Goal: Task Accomplishment & Management: Use online tool/utility

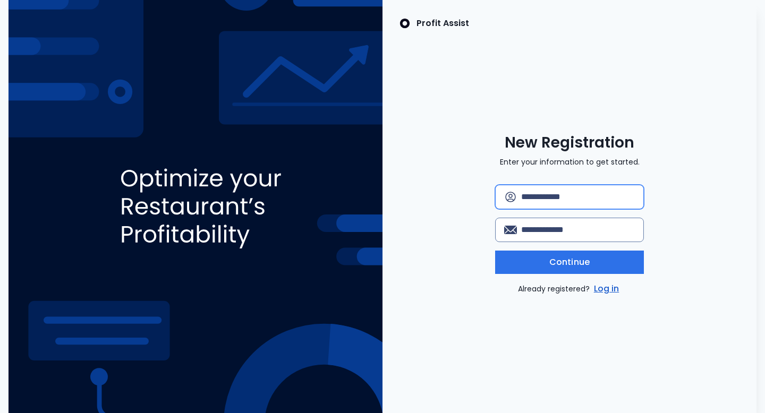
click at [536, 196] on input "text" at bounding box center [578, 196] width 114 height 23
click at [607, 286] on link "Log in" at bounding box center [607, 289] width 30 height 13
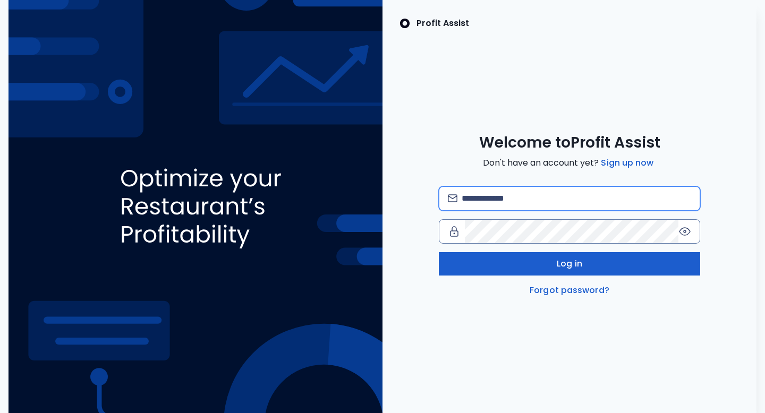
type input "**********"
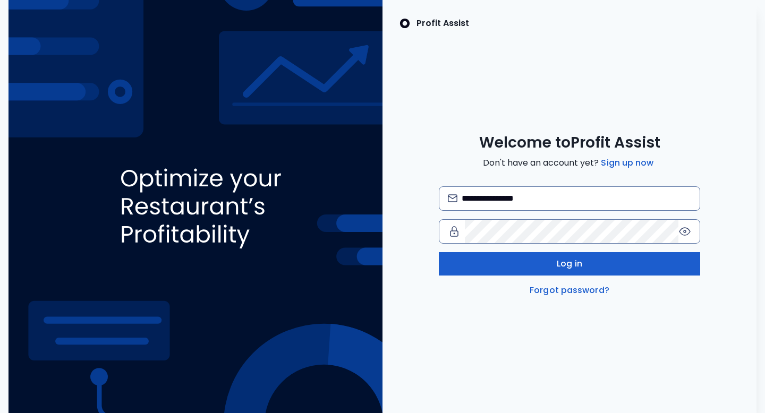
click at [589, 259] on button "Log in" at bounding box center [570, 263] width 262 height 23
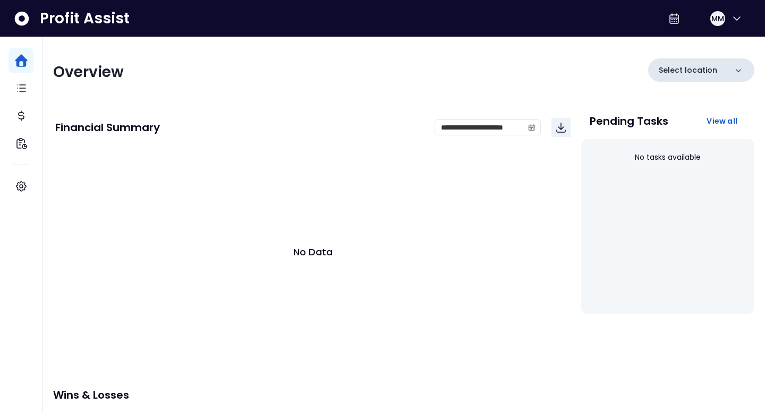
click at [697, 75] on div "Select location" at bounding box center [701, 69] width 106 height 23
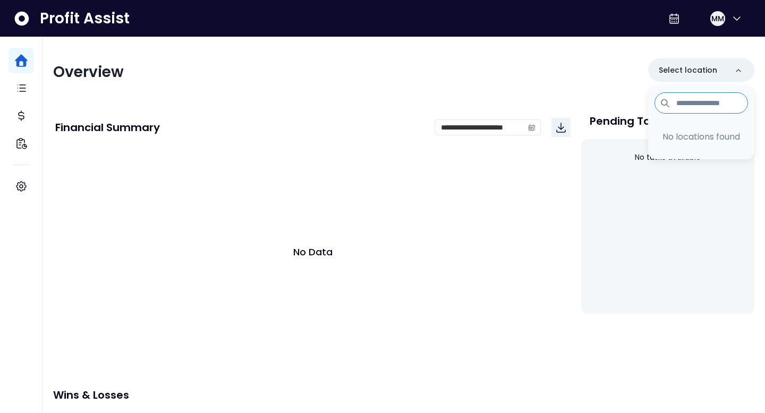
click at [440, 62] on div "Overview Select location No locations found" at bounding box center [403, 72] width 701 height 28
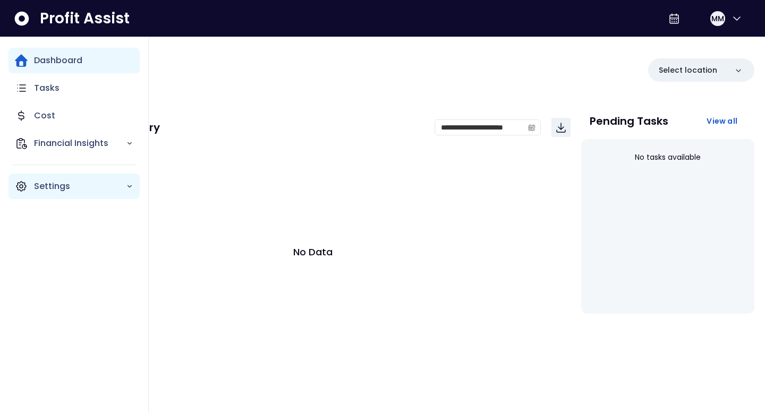
click at [46, 184] on p "Settings" at bounding box center [80, 186] width 92 height 13
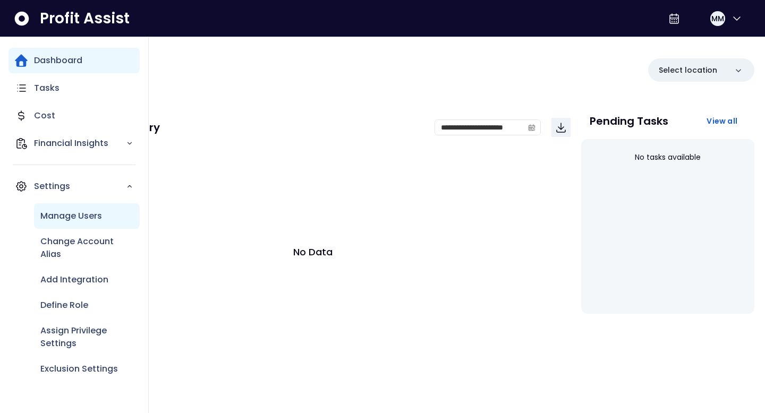
click at [65, 215] on p "Manage Users" at bounding box center [71, 216] width 62 height 13
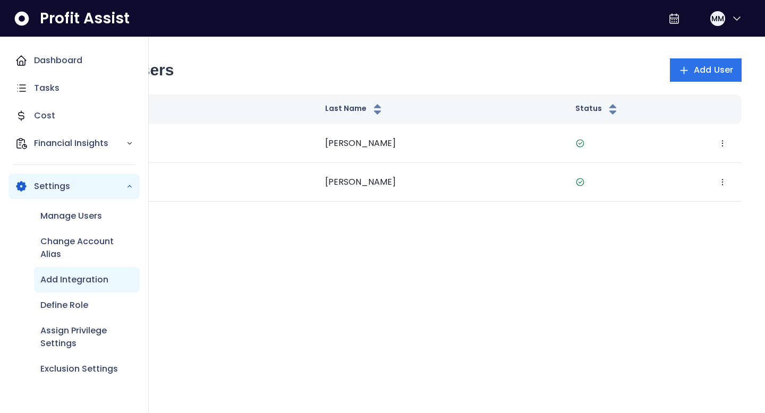
click at [56, 286] on div "Add Integration" at bounding box center [87, 280] width 106 height 26
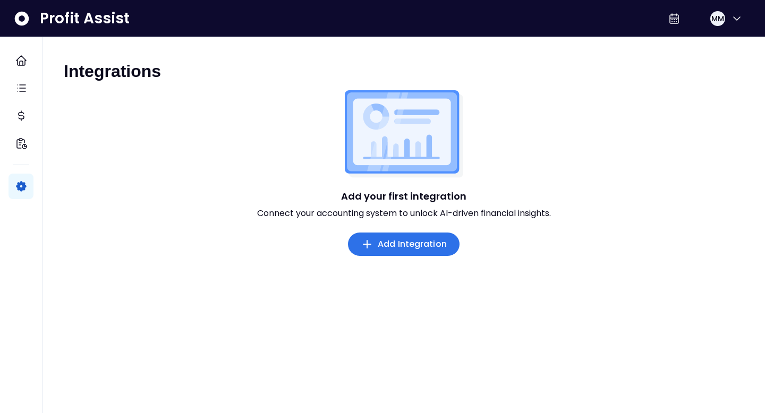
click at [389, 244] on span "Add Integration" at bounding box center [412, 244] width 69 height 13
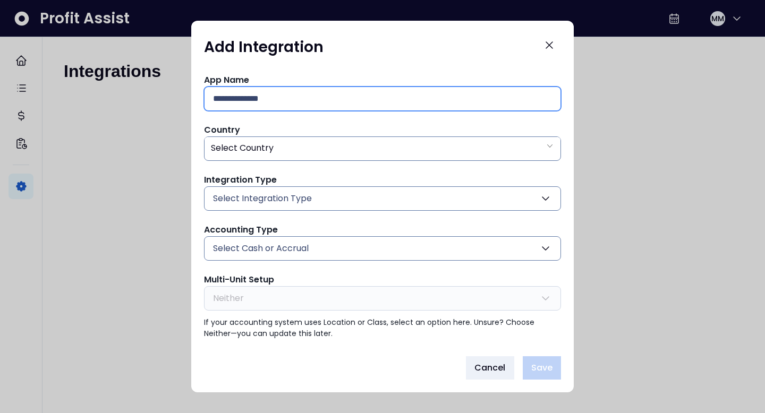
click at [296, 95] on input "text" at bounding box center [382, 98] width 339 height 23
type input "**********"
click at [253, 151] on span "Select Country" at bounding box center [242, 148] width 63 height 12
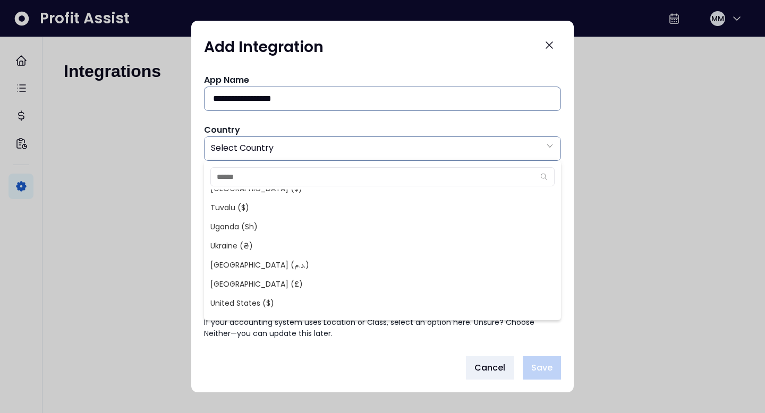
scroll to position [4313, 0]
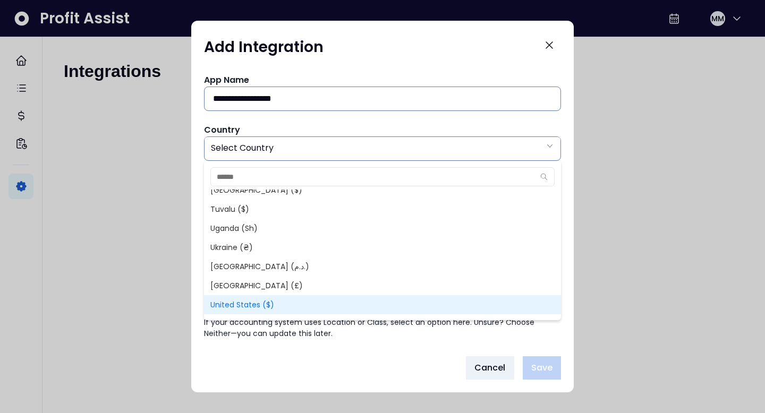
click at [249, 299] on span "United States ($)" at bounding box center [382, 304] width 357 height 19
type input "**"
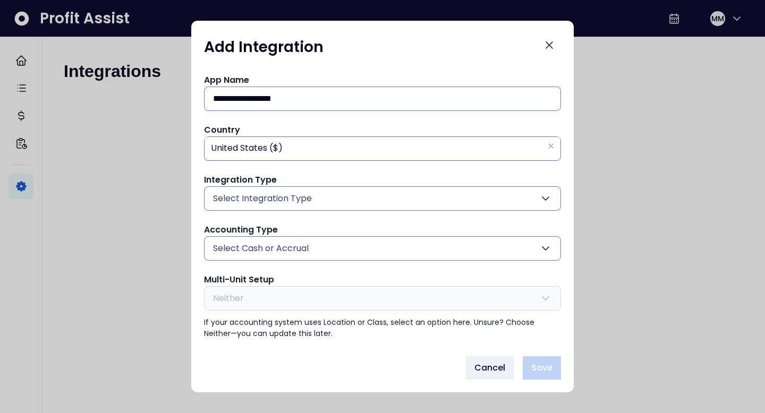
click at [286, 192] on span "Select Integration Type" at bounding box center [262, 198] width 99 height 13
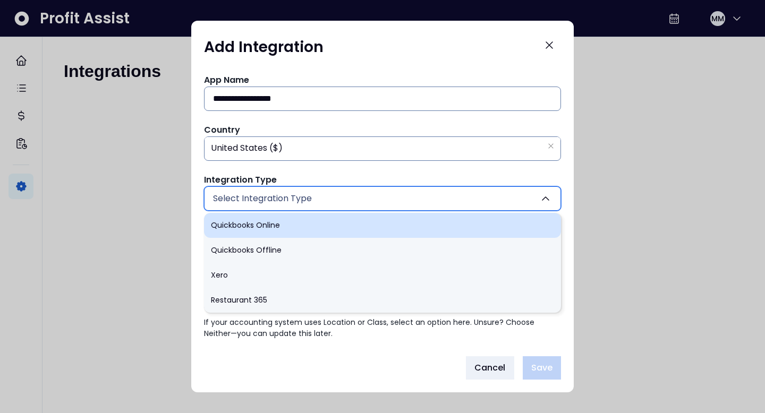
click at [279, 225] on li "Quickbooks Online" at bounding box center [382, 225] width 357 height 25
type input "******"
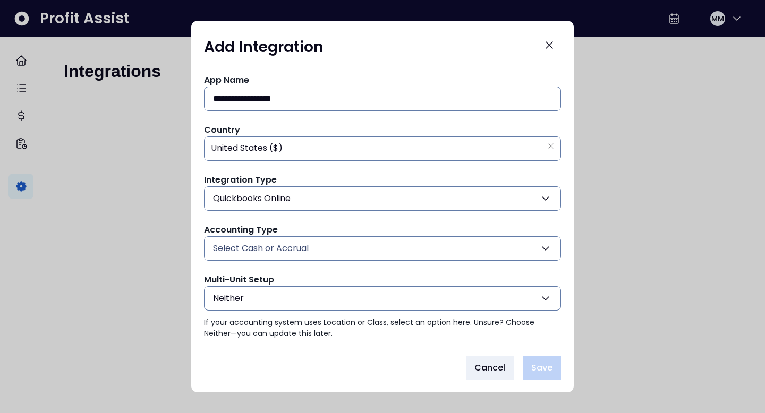
click at [290, 249] on span "Select Cash or Accrual" at bounding box center [261, 248] width 96 height 13
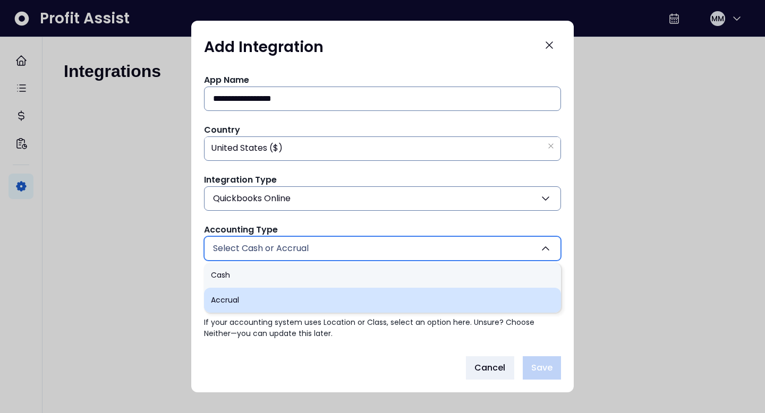
click at [224, 295] on li "Accrual" at bounding box center [382, 300] width 357 height 25
type input "*******"
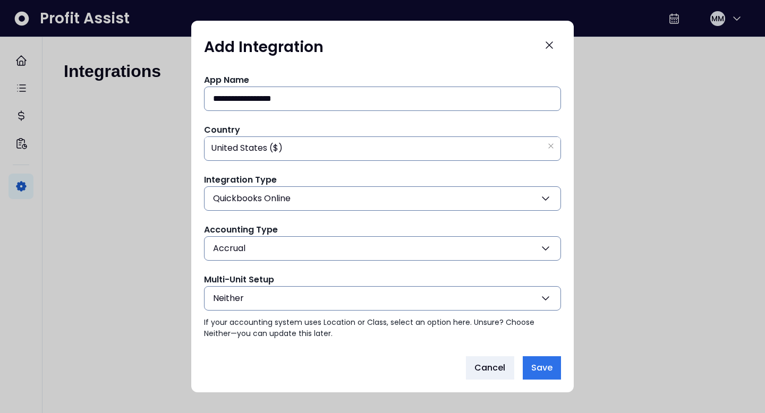
click at [240, 296] on span "Neither" at bounding box center [228, 298] width 31 height 13
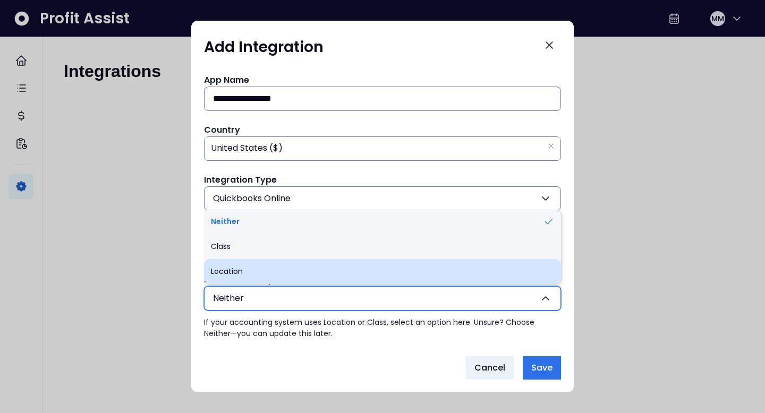
click at [239, 276] on li "Location" at bounding box center [382, 271] width 357 height 25
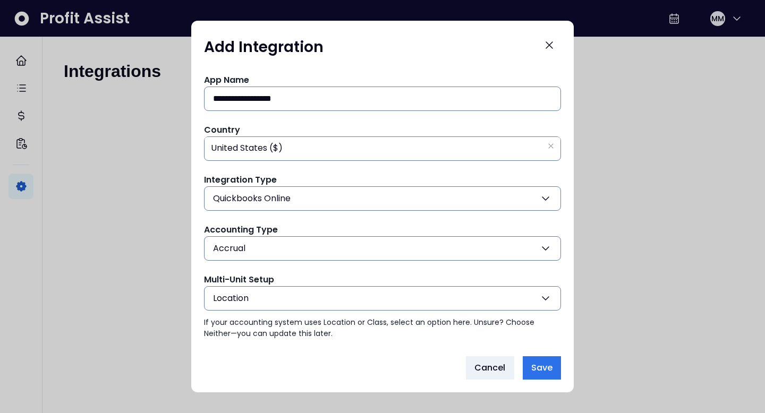
click at [255, 300] on button "Location" at bounding box center [382, 298] width 357 height 24
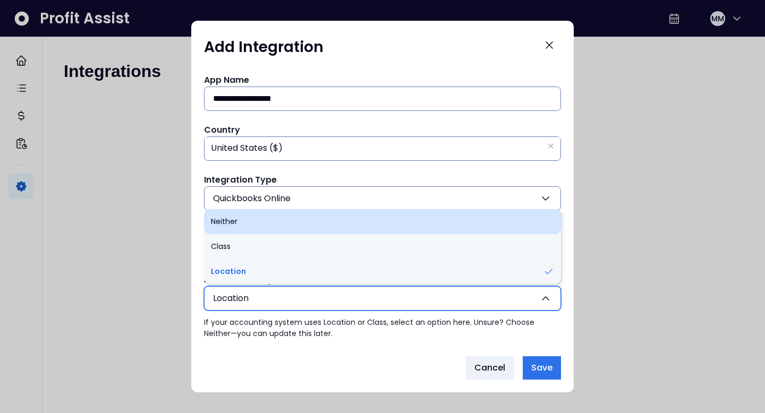
click at [248, 225] on li "Neither" at bounding box center [382, 221] width 357 height 25
type input "*******"
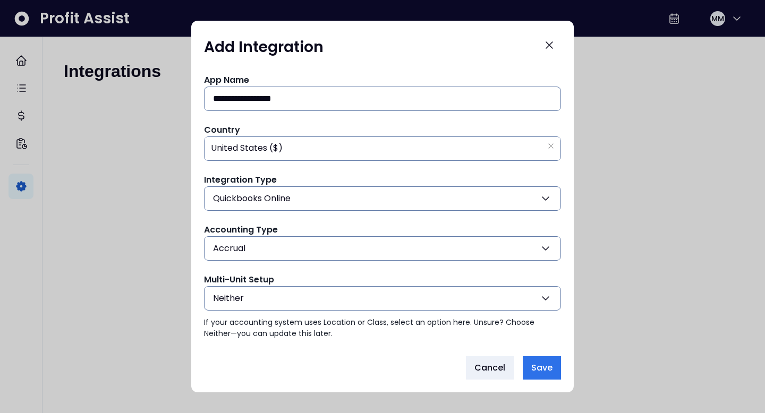
click at [241, 305] on button "Neither" at bounding box center [382, 298] width 357 height 24
click at [154, 296] on div at bounding box center [382, 206] width 765 height 413
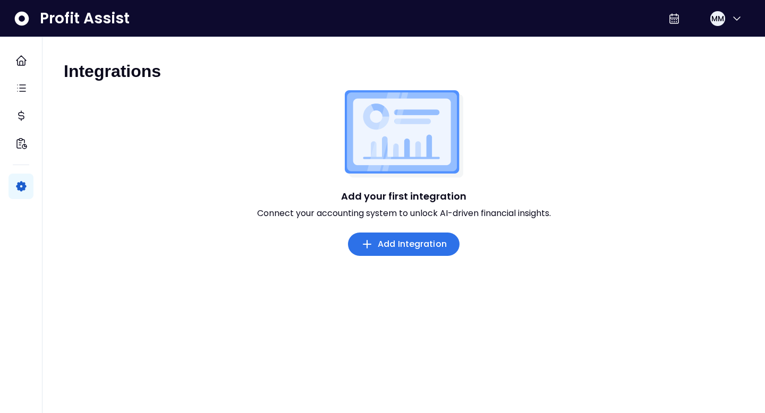
click at [412, 241] on span "Add Integration" at bounding box center [412, 244] width 69 height 13
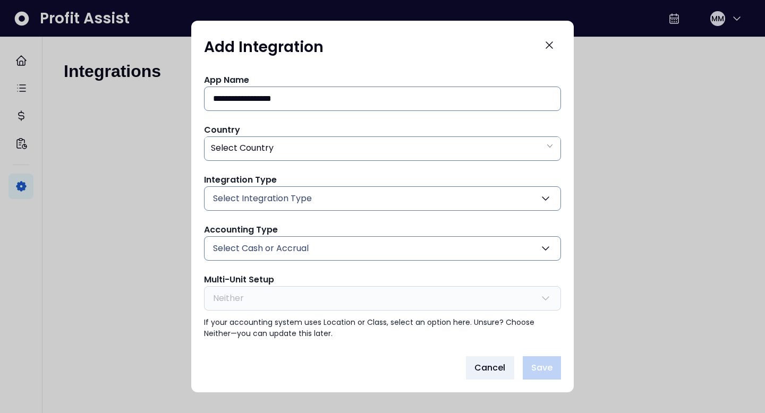
click at [294, 193] on span "Select Integration Type" at bounding box center [262, 198] width 99 height 13
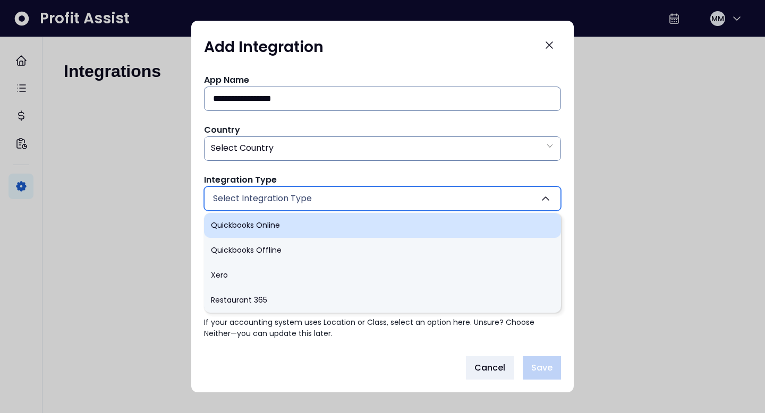
click at [283, 221] on li "Quickbooks Online" at bounding box center [382, 225] width 357 height 25
type input "******"
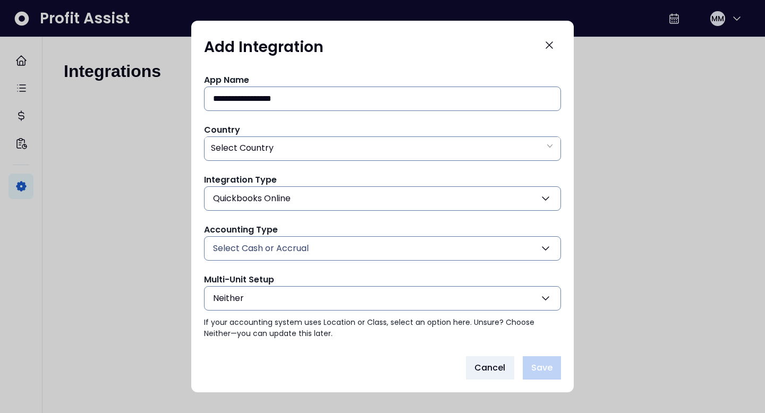
click at [284, 246] on span "Select Cash or Accrual" at bounding box center [261, 248] width 96 height 13
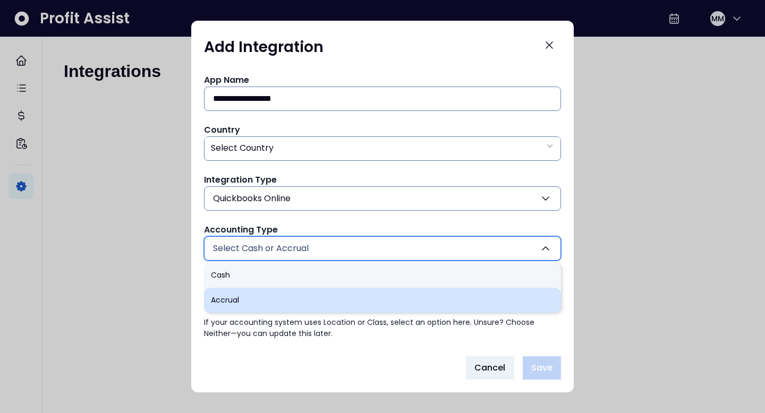
click at [266, 296] on li "Accrual" at bounding box center [382, 300] width 357 height 25
type input "*******"
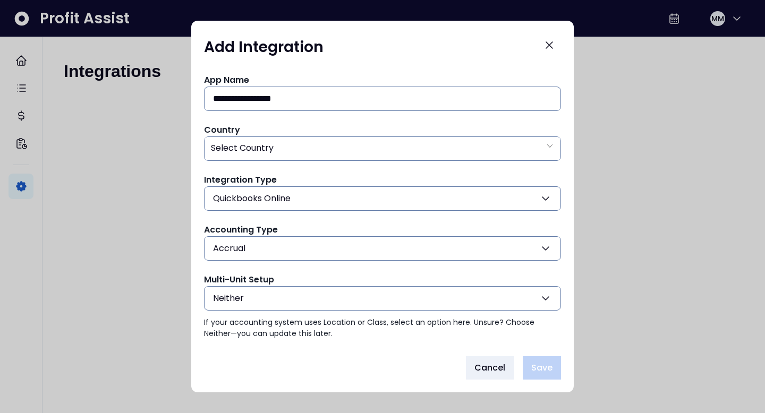
click at [328, 302] on button "Neither" at bounding box center [382, 298] width 357 height 24
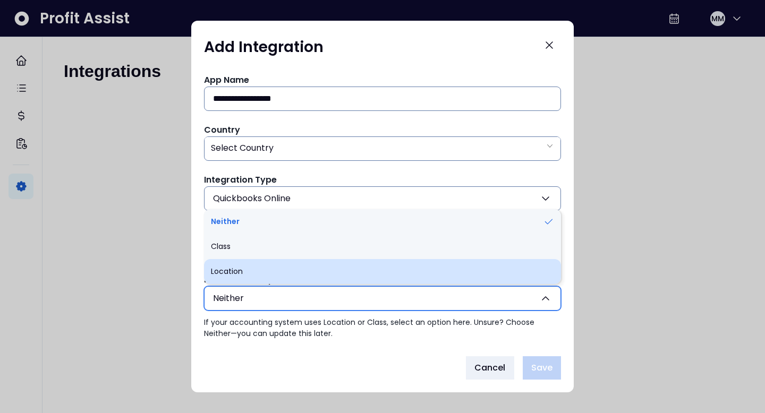
click at [303, 271] on li "Location" at bounding box center [382, 271] width 357 height 25
type input "********"
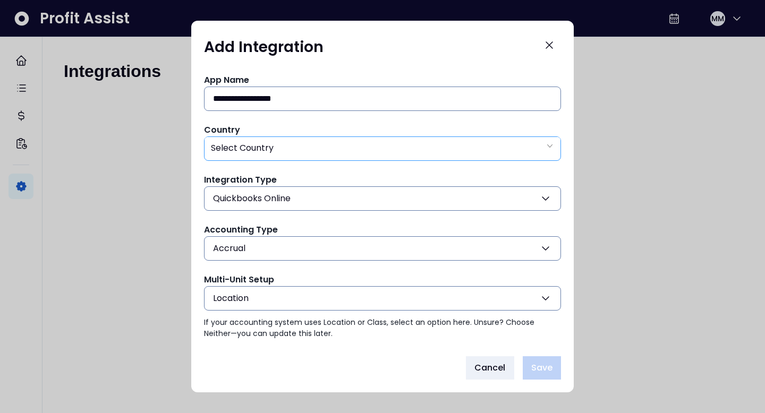
click at [287, 145] on div "Select Country" at bounding box center [383, 148] width 356 height 22
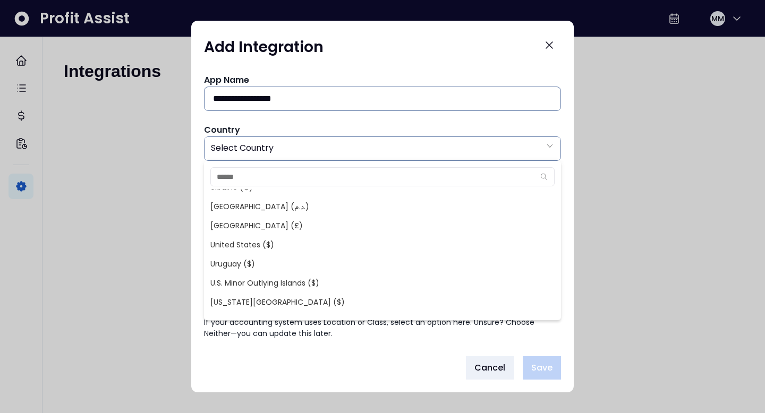
scroll to position [4372, 0]
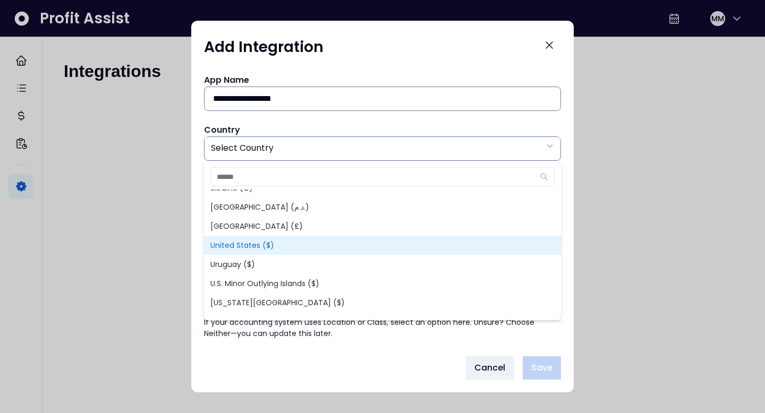
click at [273, 245] on span "United States ($)" at bounding box center [382, 245] width 357 height 19
type input "**"
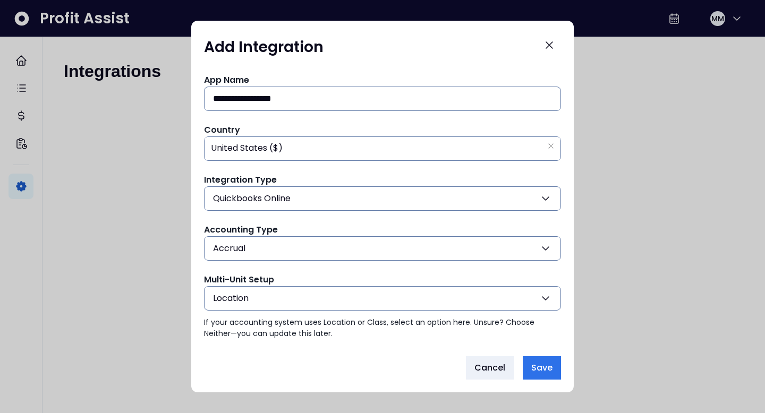
click at [268, 294] on button "Location" at bounding box center [382, 298] width 357 height 24
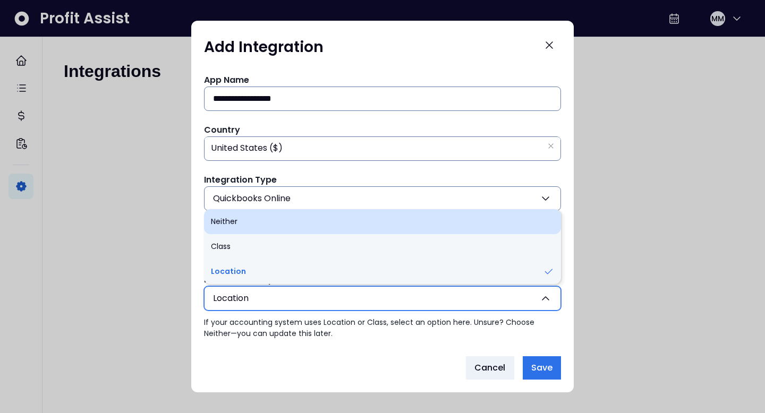
click at [256, 219] on li "Neither" at bounding box center [382, 221] width 357 height 25
type input "*******"
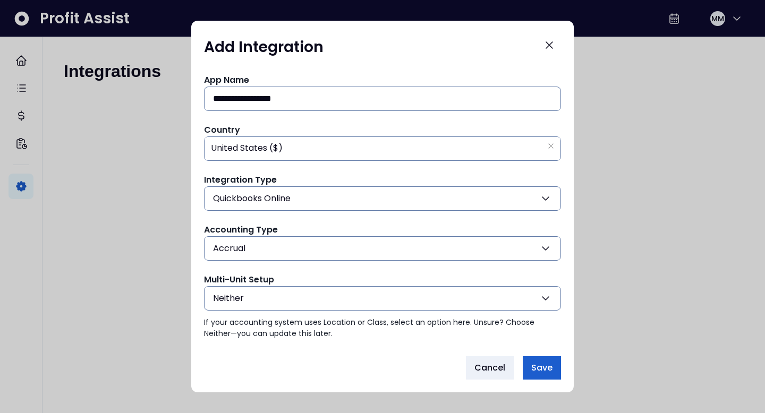
click at [542, 368] on span "Save" at bounding box center [541, 368] width 21 height 13
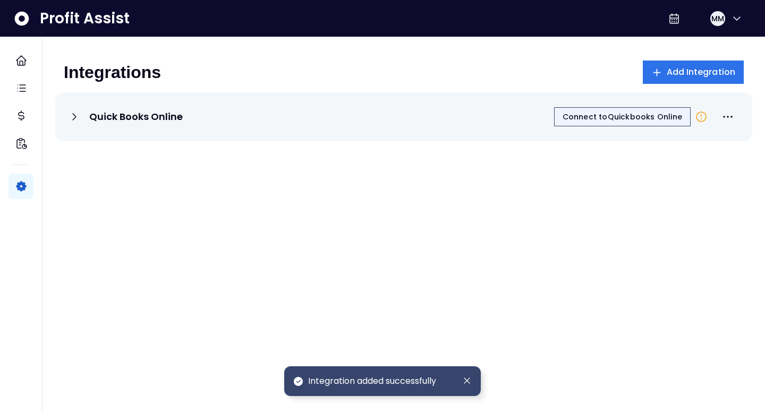
click at [639, 115] on span "Connect to Quickbooks Online" at bounding box center [623, 117] width 120 height 11
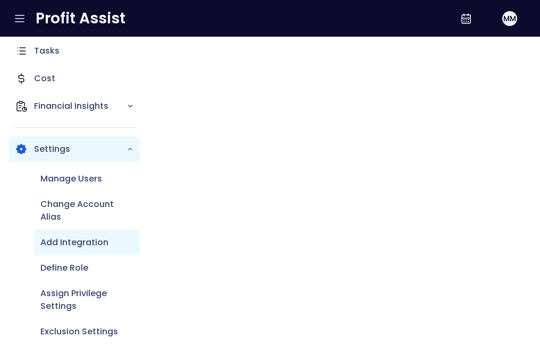
click at [84, 241] on p "Add Integration" at bounding box center [74, 242] width 68 height 13
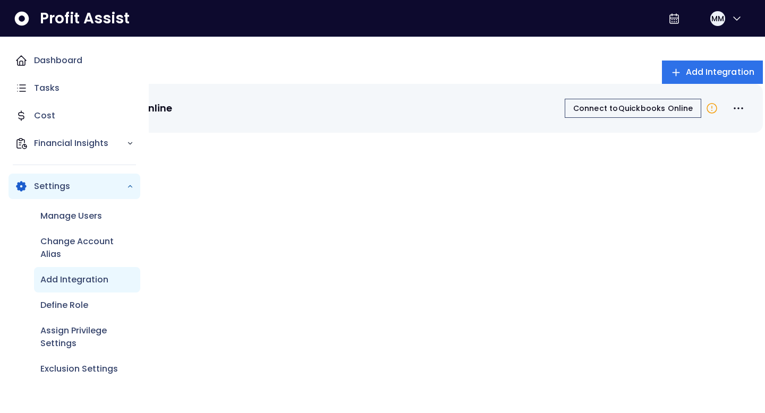
click at [84, 274] on p "Add Integration" at bounding box center [74, 280] width 68 height 13
click at [65, 274] on p "Add Integration" at bounding box center [74, 280] width 68 height 13
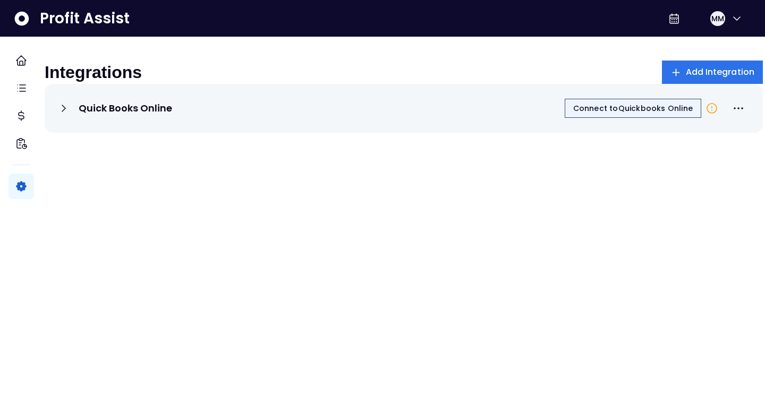
click at [539, 114] on span "Connect to Quickbooks Online" at bounding box center [633, 108] width 120 height 11
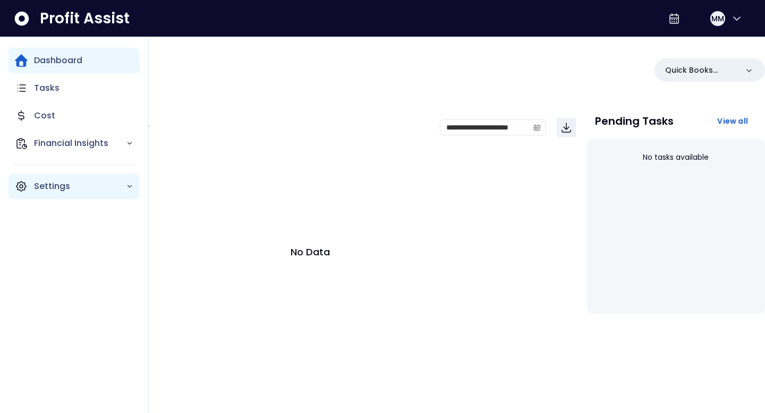
click at [32, 182] on div "Settings" at bounding box center [74, 187] width 131 height 26
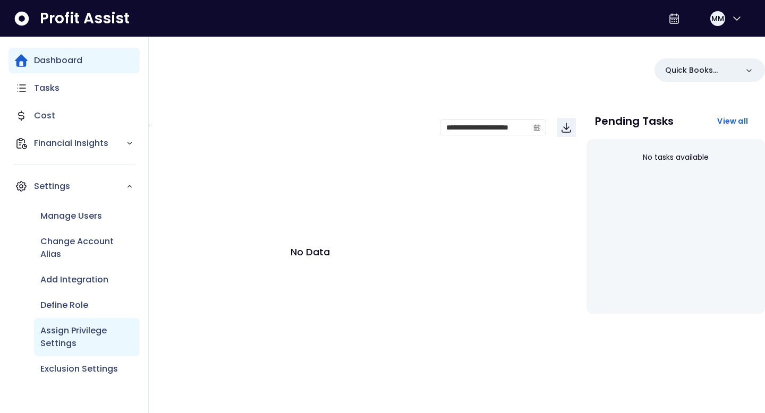
click at [61, 330] on p "Assign Privilege Settings" at bounding box center [86, 338] width 93 height 26
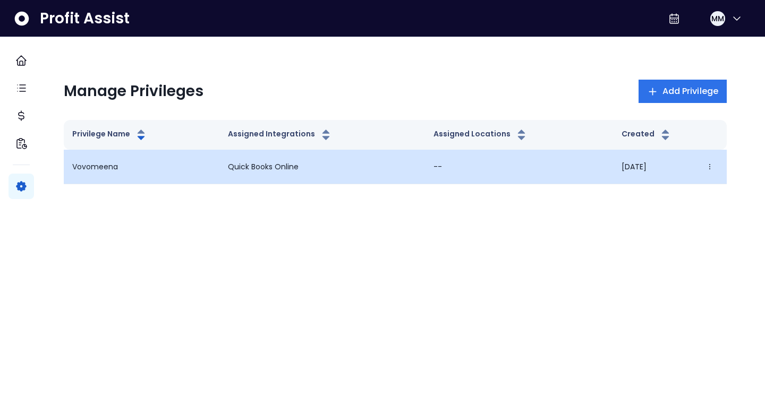
click at [425, 170] on td "--" at bounding box center [519, 167] width 188 height 35
click at [706, 163] on icon "button" at bounding box center [709, 166] width 7 height 7
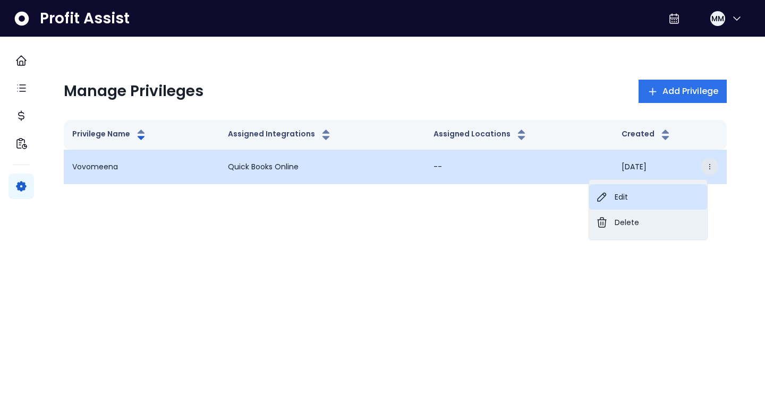
click at [616, 192] on button "Edit" at bounding box center [648, 197] width 118 height 26
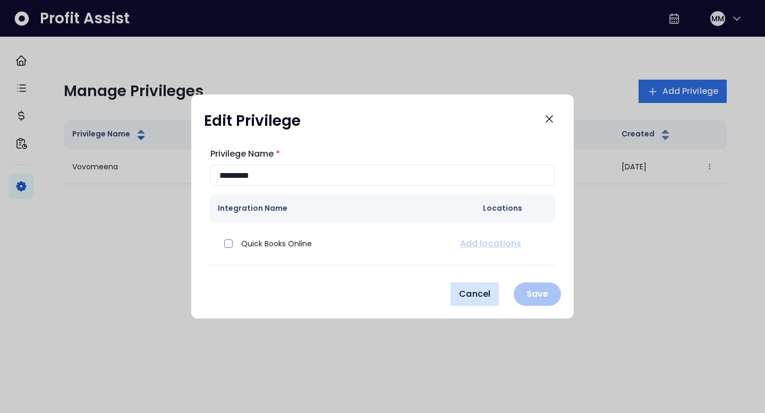
click at [468, 293] on span "Cancel" at bounding box center [474, 294] width 31 height 13
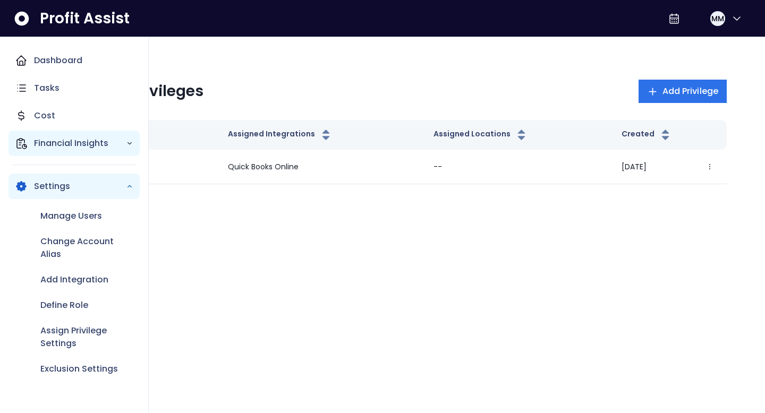
click at [58, 145] on p "Financial Insights" at bounding box center [80, 143] width 92 height 13
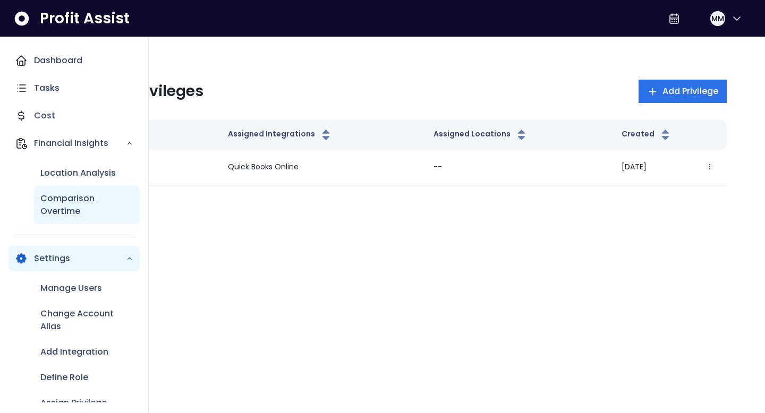
click at [61, 204] on p "Comparison Overtime" at bounding box center [86, 205] width 93 height 26
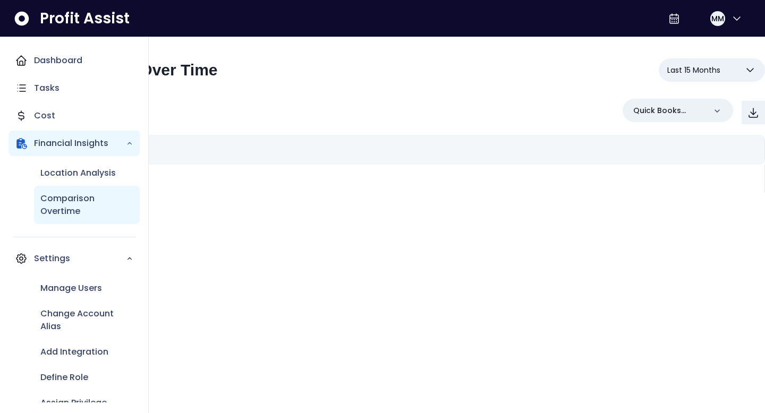
click at [69, 201] on p "Comparison Overtime" at bounding box center [86, 205] width 93 height 26
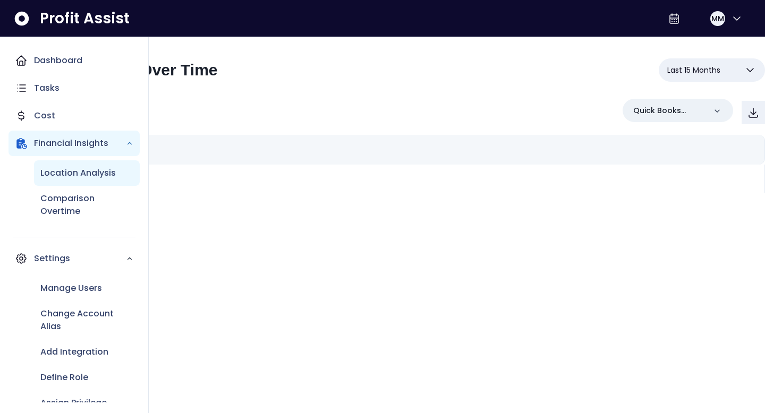
click at [81, 172] on p "Location Analysis" at bounding box center [77, 173] width 75 height 13
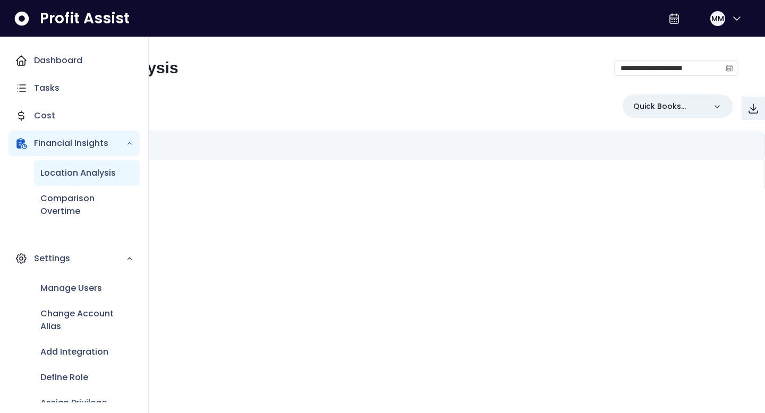
click at [81, 172] on p "Location Analysis" at bounding box center [77, 173] width 75 height 13
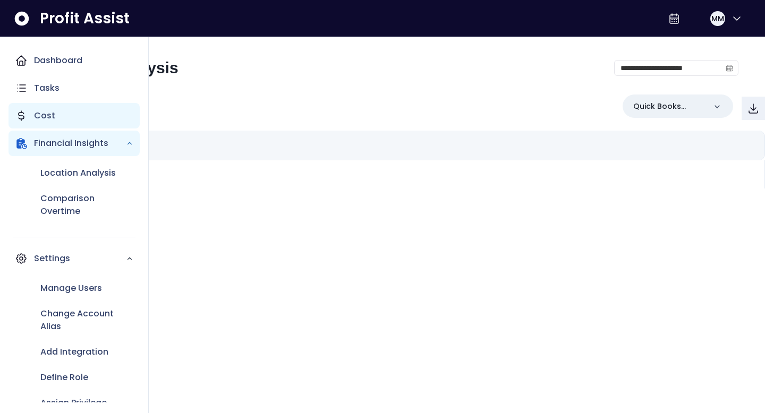
click at [54, 115] on div "Cost" at bounding box center [74, 116] width 131 height 26
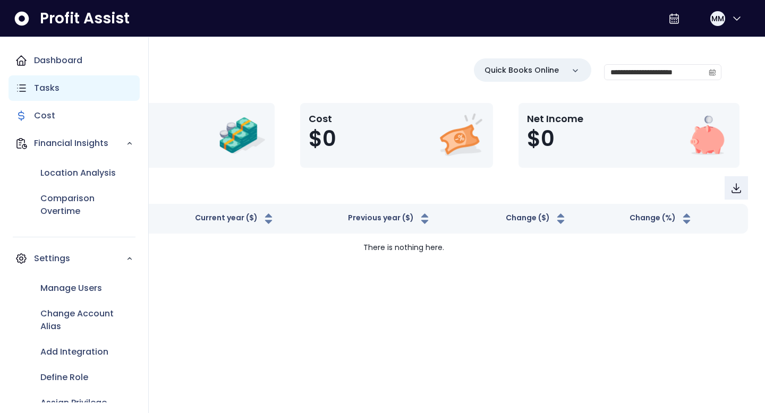
click at [58, 89] on div "Tasks" at bounding box center [74, 88] width 131 height 26
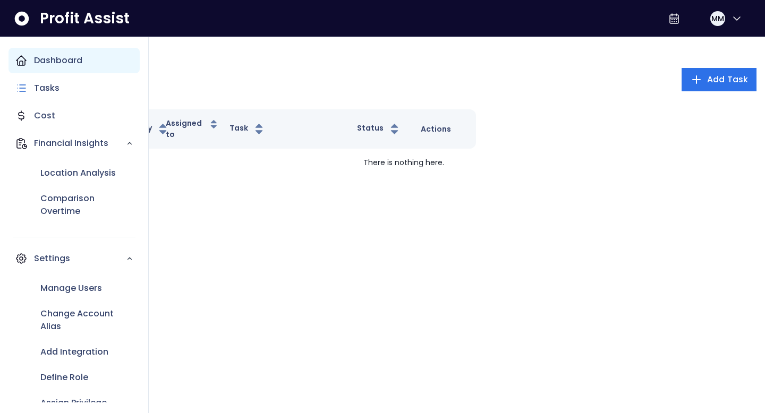
click at [74, 55] on p "Dashboard" at bounding box center [58, 60] width 48 height 13
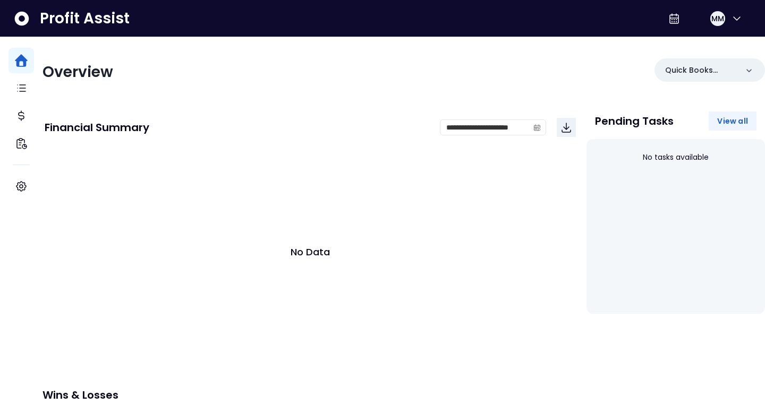
click at [723, 119] on span "View all" at bounding box center [732, 121] width 31 height 11
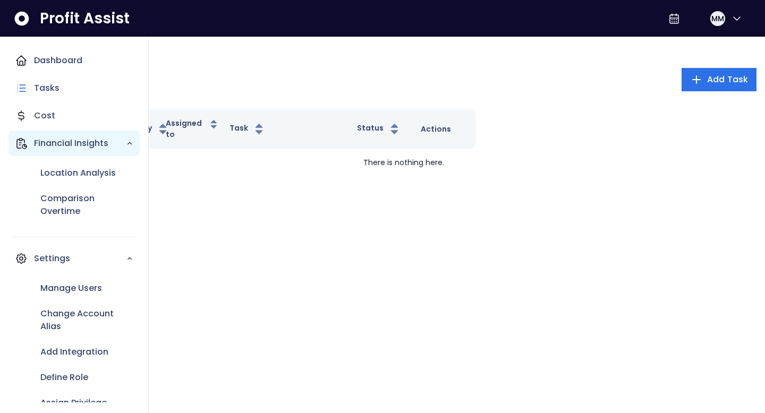
click at [54, 138] on p "Financial Insights" at bounding box center [80, 143] width 92 height 13
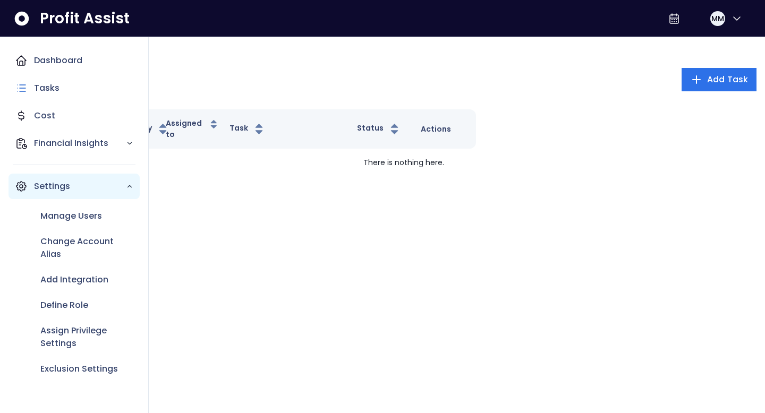
click at [52, 190] on p "Settings" at bounding box center [80, 186] width 92 height 13
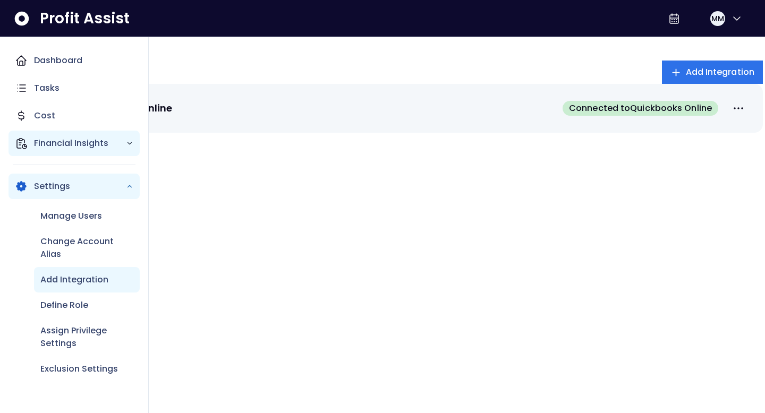
click at [61, 141] on p "Financial Insights" at bounding box center [80, 143] width 92 height 13
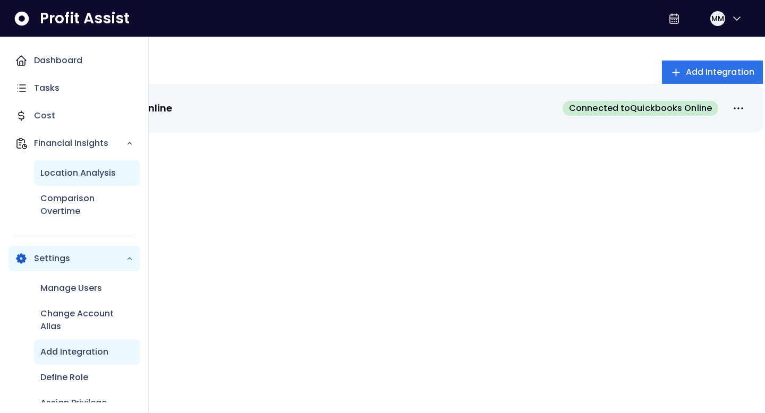
click at [70, 171] on p "Location Analysis" at bounding box center [77, 173] width 75 height 13
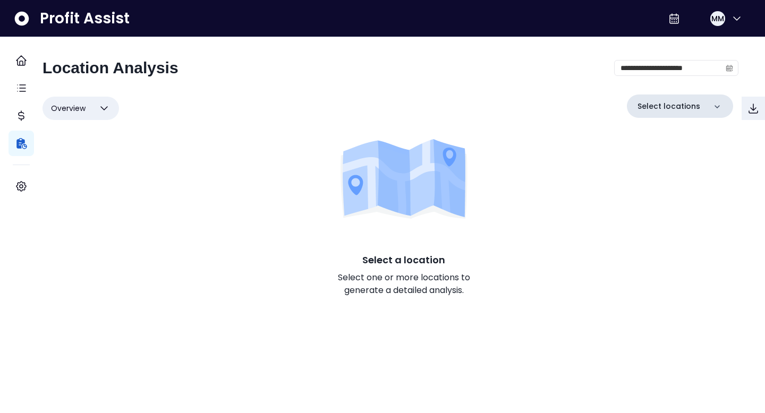
click at [696, 108] on div "Select locations" at bounding box center [680, 106] width 106 height 23
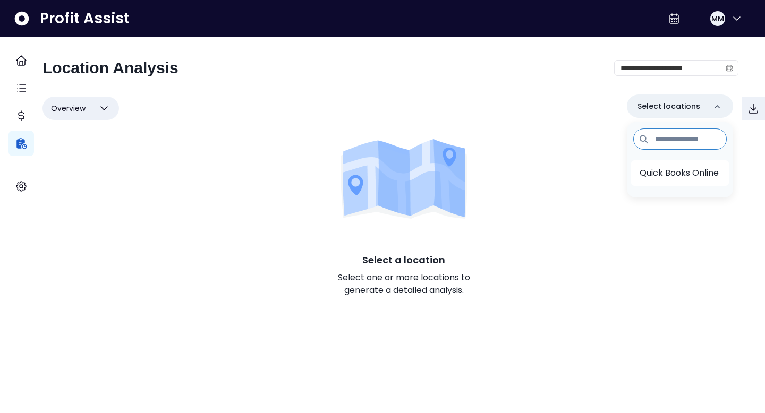
click at [671, 173] on p "Quick Books Online" at bounding box center [679, 173] width 79 height 13
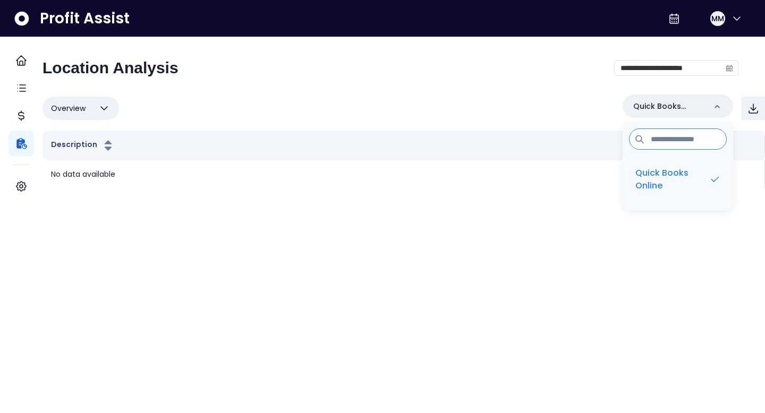
click at [366, 189] on html "**********" at bounding box center [382, 94] width 765 height 189
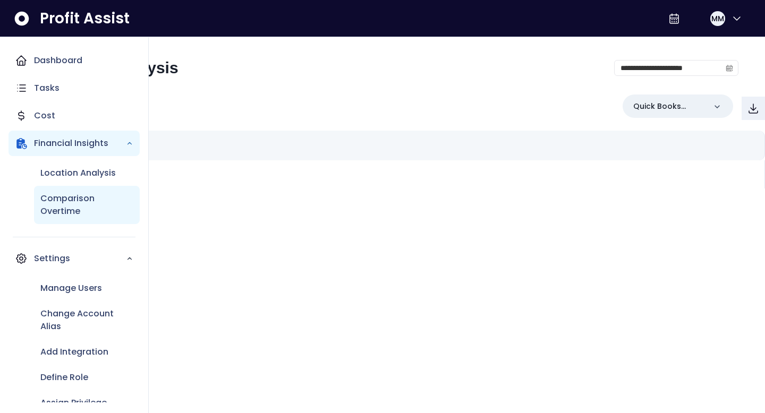
click at [63, 202] on p "Comparison Overtime" at bounding box center [86, 205] width 93 height 26
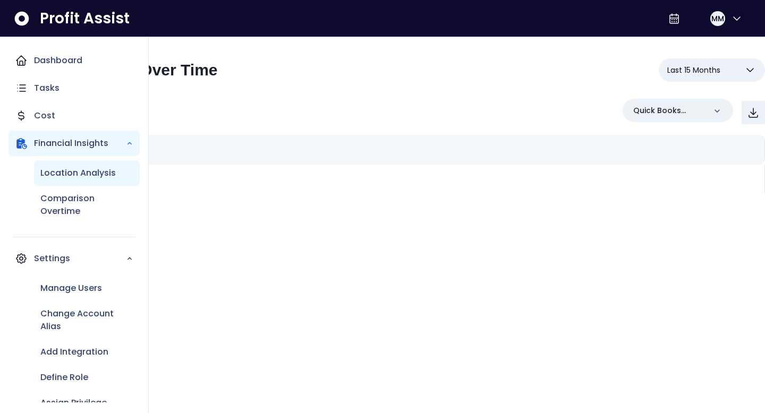
click at [72, 178] on p "Location Analysis" at bounding box center [77, 173] width 75 height 13
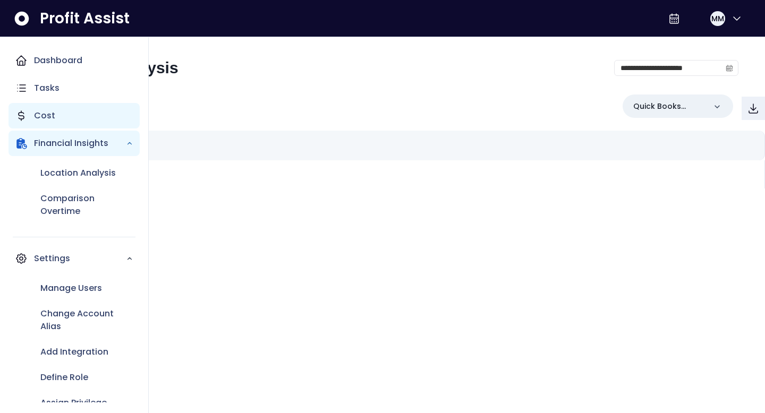
click at [53, 120] on p "Cost" at bounding box center [44, 115] width 21 height 13
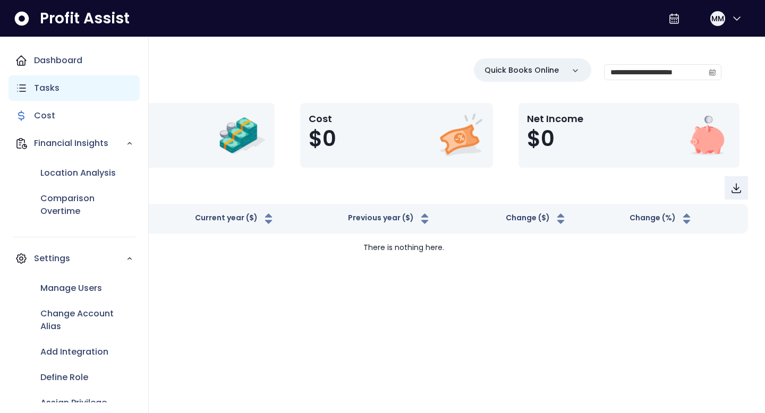
click at [54, 91] on p "Tasks" at bounding box center [47, 88] width 26 height 13
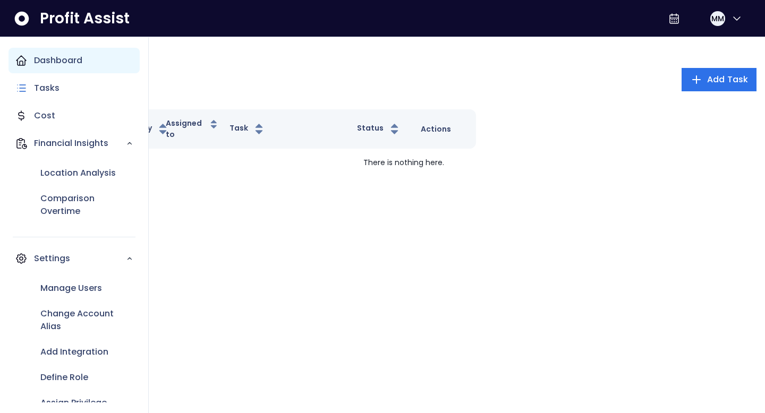
click at [62, 64] on p "Dashboard" at bounding box center [58, 60] width 48 height 13
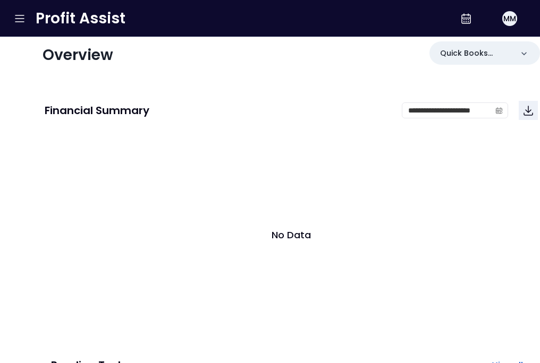
scroll to position [452, 0]
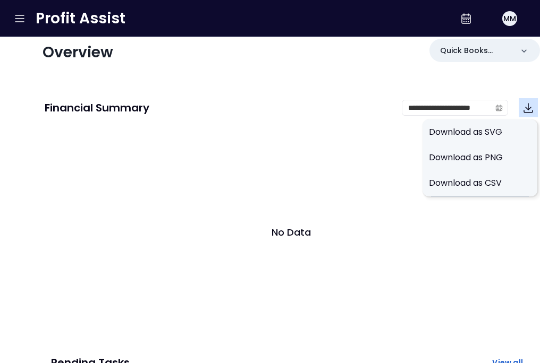
click at [524, 107] on icon "Download" at bounding box center [528, 108] width 9 height 9
click at [268, 132] on div "No Data" at bounding box center [291, 232] width 493 height 213
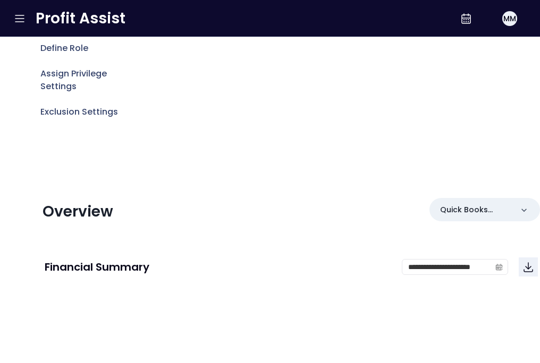
scroll to position [0, 0]
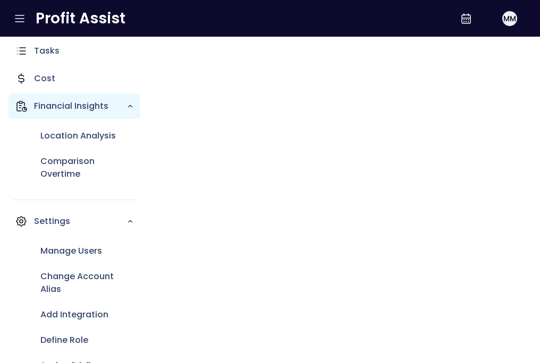
click at [94, 102] on p "Financial Insights" at bounding box center [80, 106] width 92 height 13
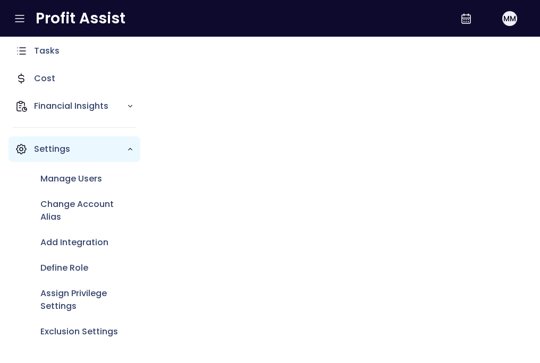
click at [75, 148] on p "Settings" at bounding box center [80, 149] width 92 height 13
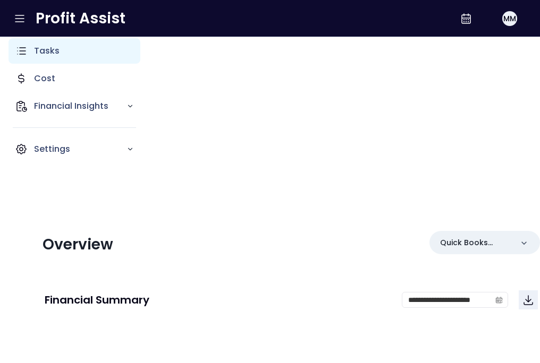
click at [58, 52] on p "Tasks" at bounding box center [47, 51] width 26 height 13
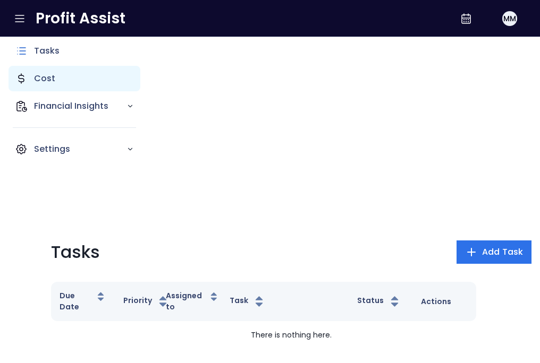
click at [47, 78] on p "Cost" at bounding box center [44, 78] width 21 height 13
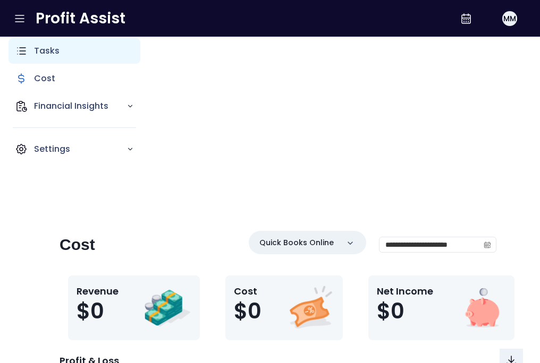
click at [52, 54] on p "Tasks" at bounding box center [47, 51] width 26 height 13
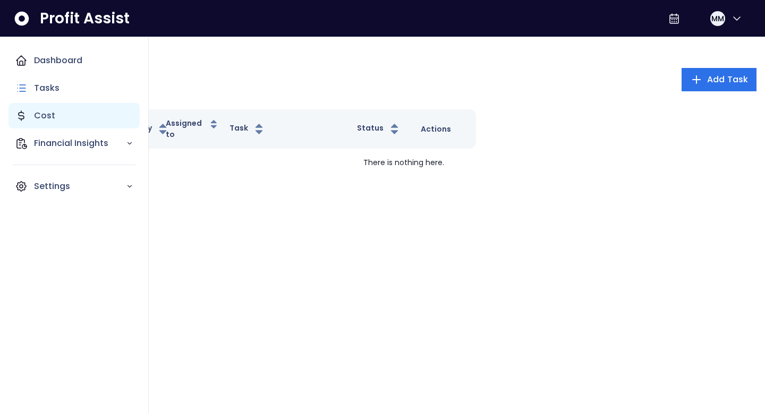
click at [71, 108] on div "Cost" at bounding box center [74, 116] width 131 height 26
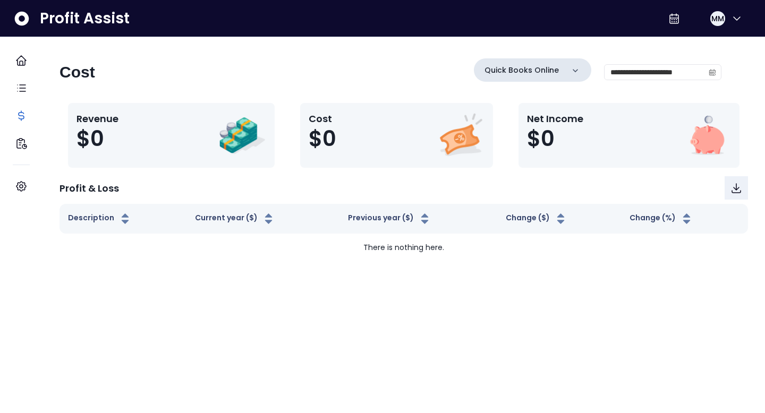
click at [487, 72] on p "Quick Books Online" at bounding box center [522, 70] width 74 height 11
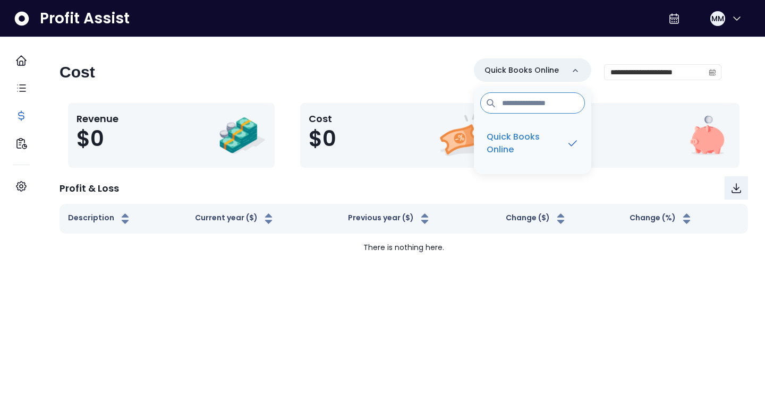
click at [413, 62] on div "**********" at bounding box center [391, 76] width 662 height 36
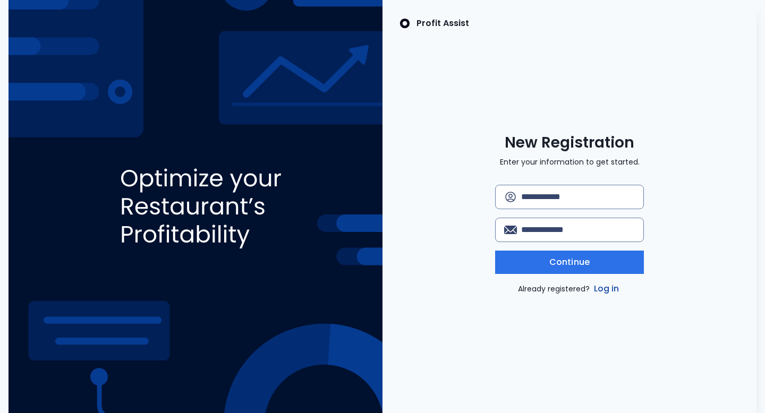
click at [601, 287] on link "Log in" at bounding box center [607, 289] width 30 height 13
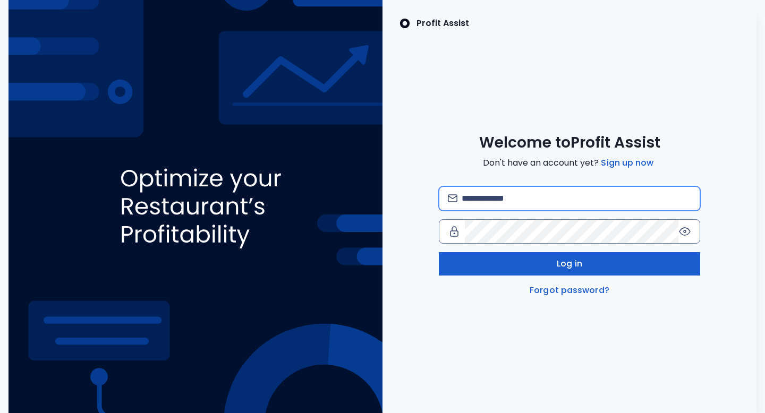
type input "**********"
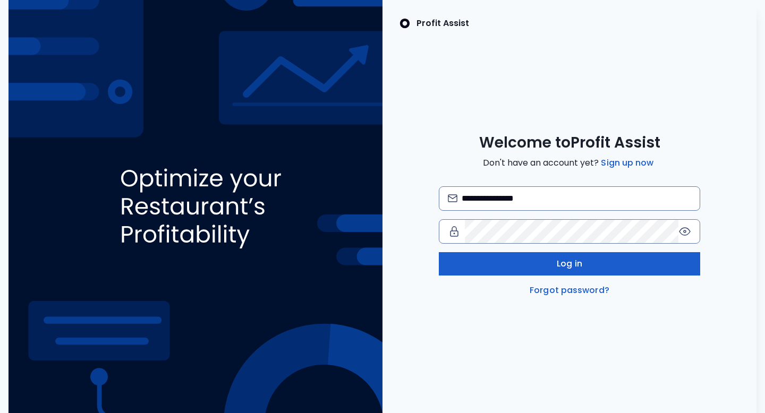
click at [569, 258] on span "Log in" at bounding box center [570, 264] width 26 height 13
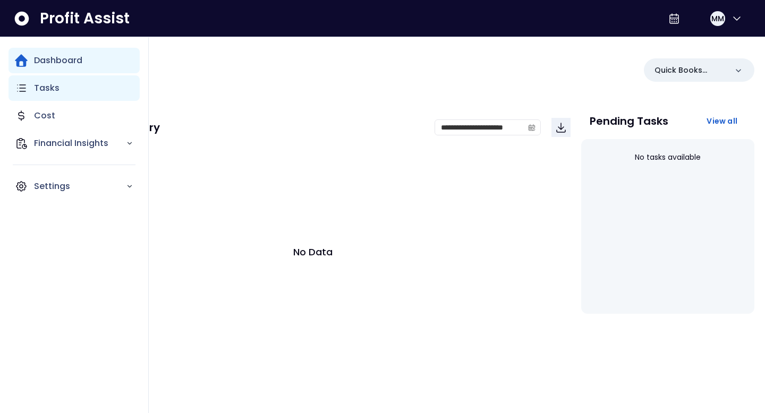
click at [26, 86] on icon "Main navigation" at bounding box center [21, 88] width 13 height 13
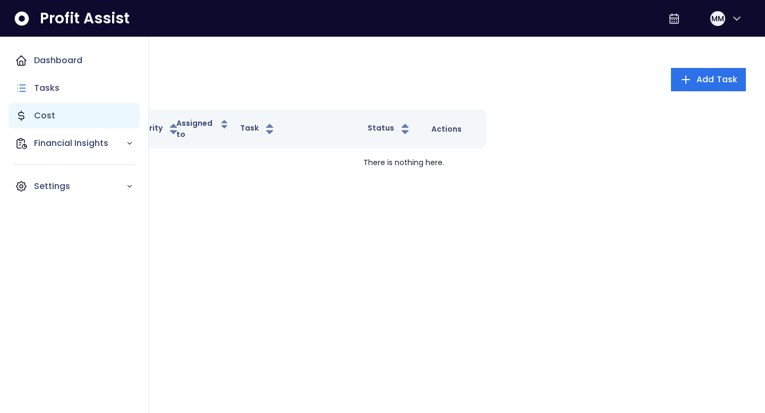
click at [43, 114] on p "Cost" at bounding box center [44, 115] width 21 height 13
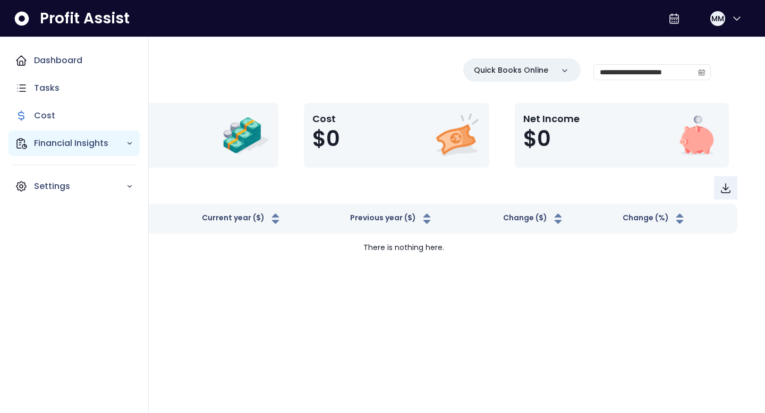
click at [53, 139] on p "Financial Insights" at bounding box center [80, 143] width 92 height 13
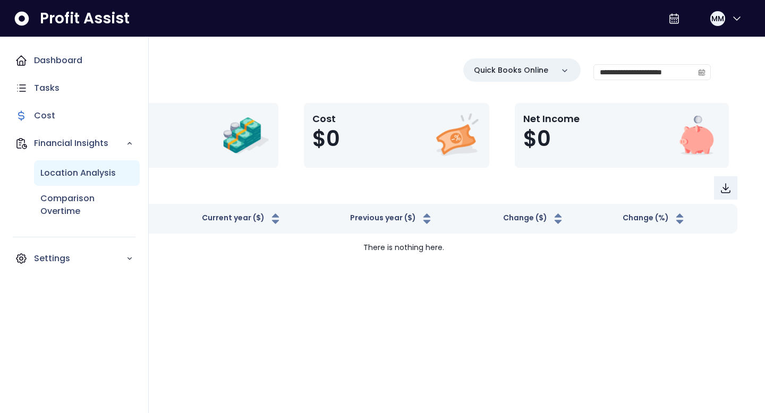
click at [52, 167] on p "Location Analysis" at bounding box center [77, 173] width 75 height 13
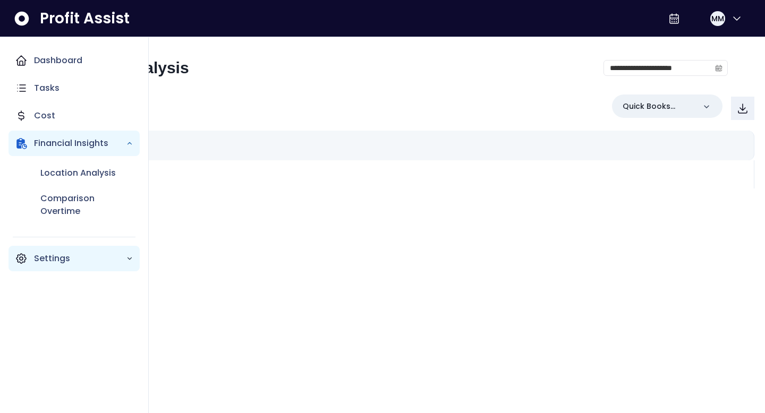
click at [57, 253] on p "Settings" at bounding box center [80, 258] width 92 height 13
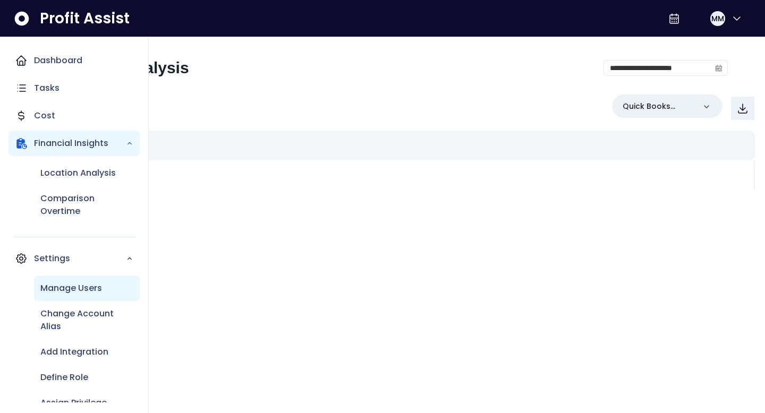
click at [69, 282] on p "Manage Users" at bounding box center [71, 288] width 62 height 13
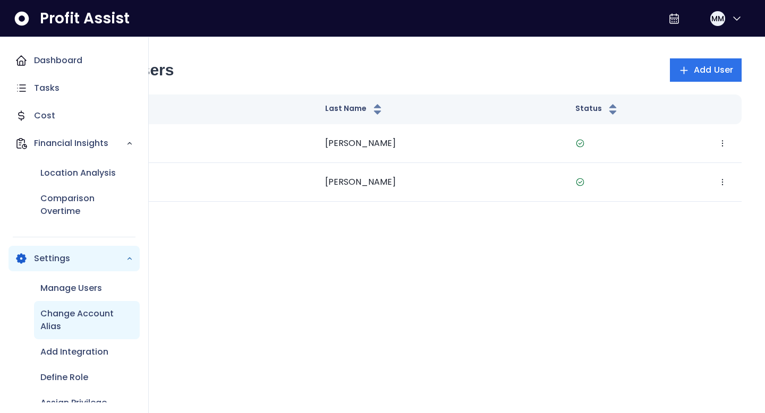
click at [67, 315] on p "Change Account Alias" at bounding box center [86, 321] width 93 height 26
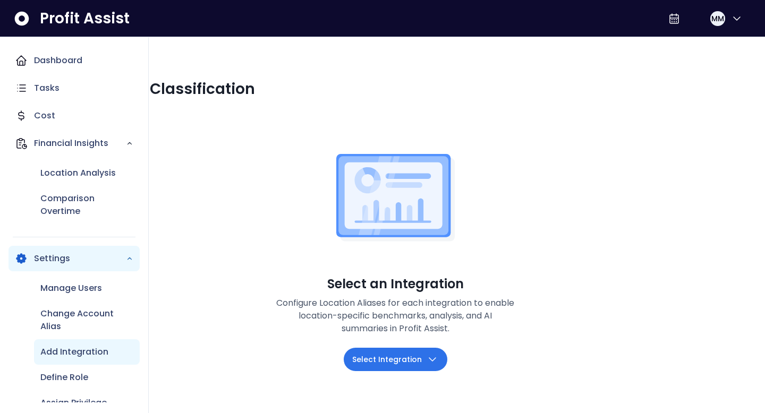
click at [70, 342] on div "Add Integration" at bounding box center [87, 353] width 106 height 26
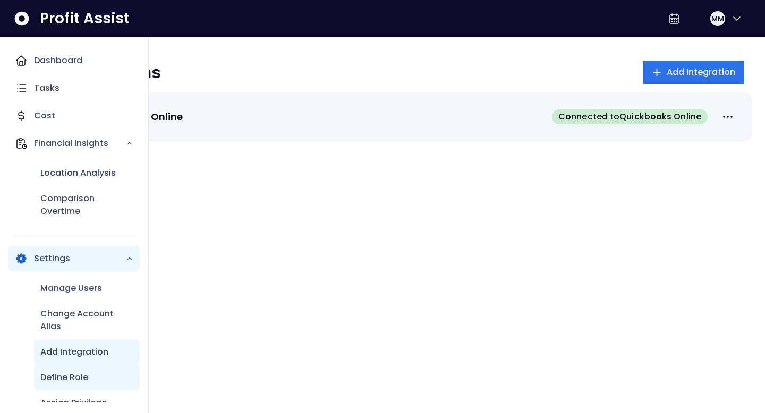
click at [69, 374] on p "Define Role" at bounding box center [64, 377] width 48 height 13
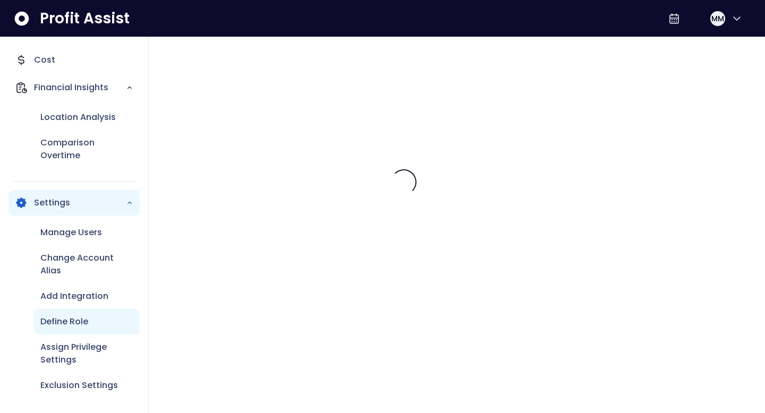
scroll to position [54, 0]
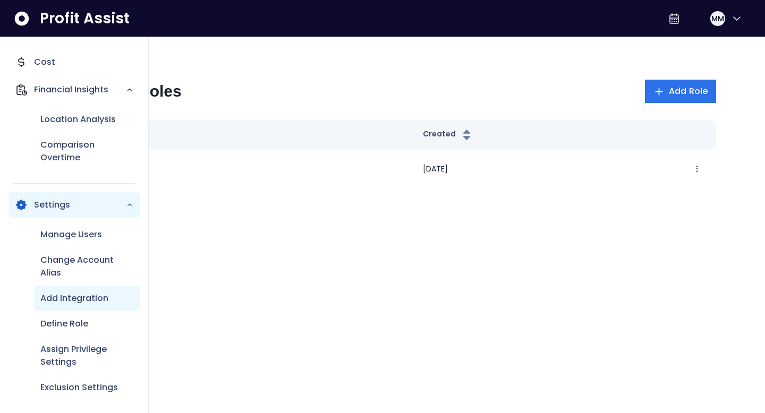
click at [83, 298] on p "Add Integration" at bounding box center [74, 298] width 68 height 13
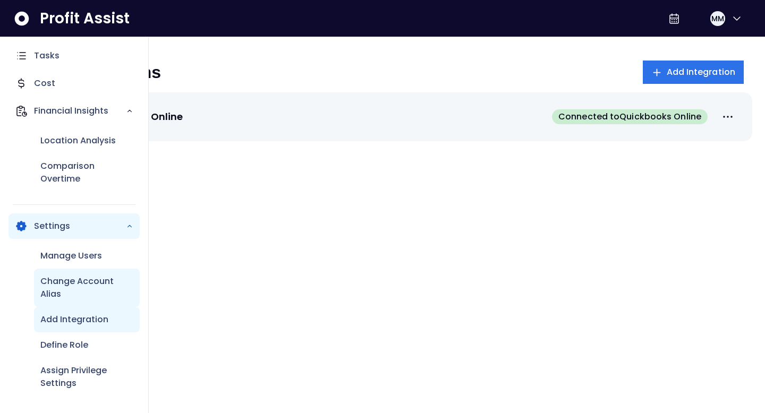
scroll to position [56, 0]
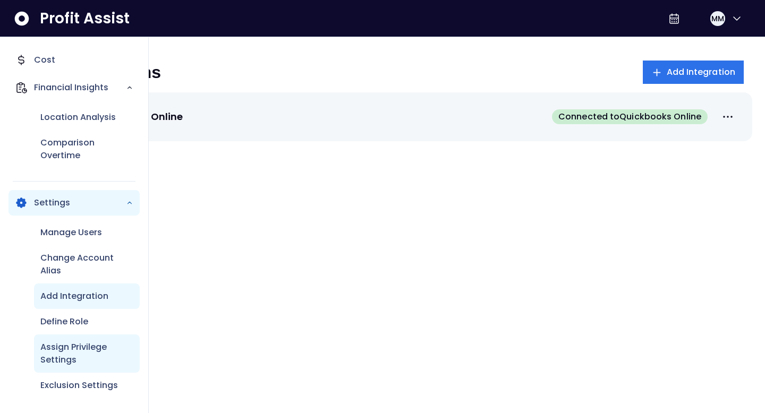
click at [79, 345] on p "Assign Privilege Settings" at bounding box center [86, 354] width 93 height 26
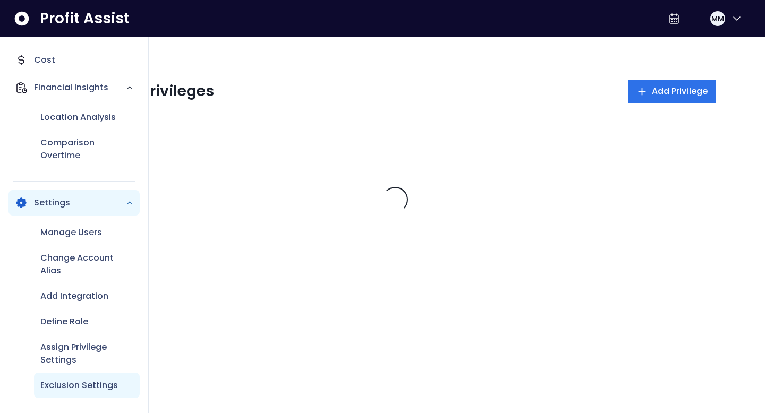
click at [88, 379] on p "Exclusion Settings" at bounding box center [79, 385] width 78 height 13
